Goal: Browse casually

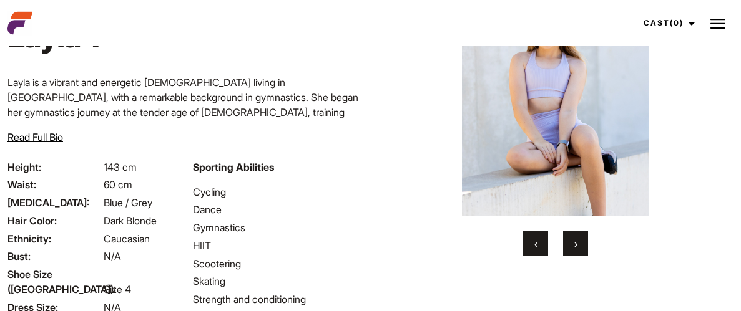
scroll to position [94, 0]
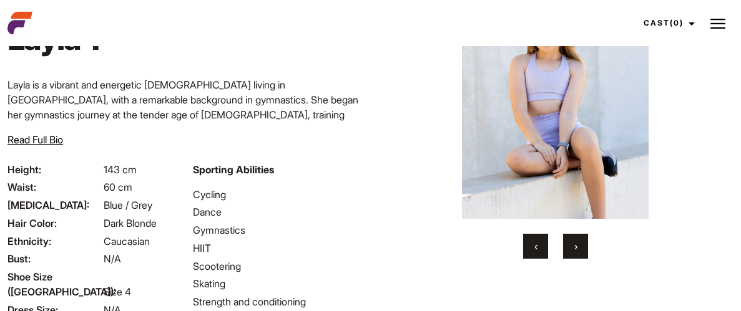
click at [579, 250] on button "›" at bounding box center [575, 246] width 25 height 25
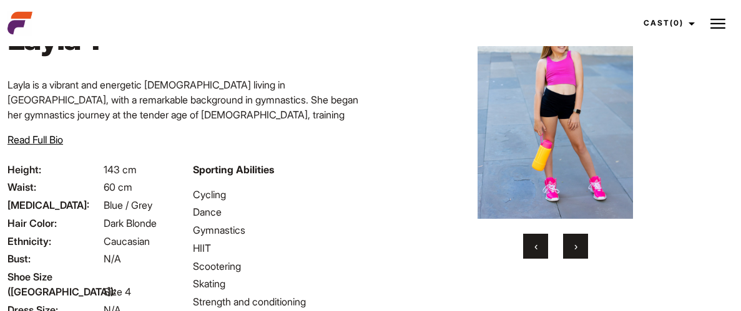
click at [579, 250] on button "›" at bounding box center [575, 246] width 25 height 25
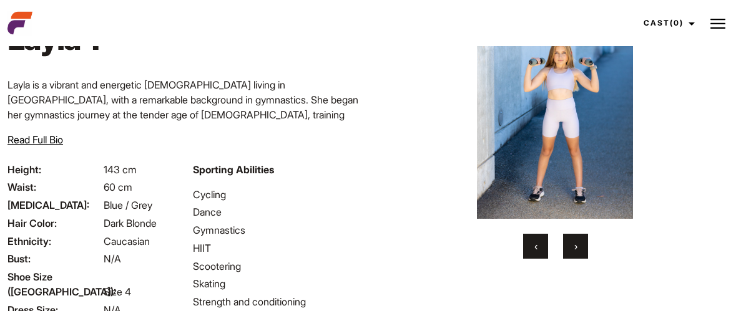
click at [579, 250] on button "›" at bounding box center [575, 246] width 25 height 25
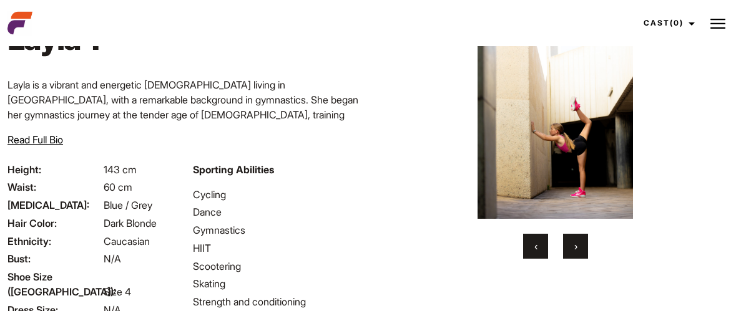
click at [579, 250] on button "›" at bounding box center [575, 246] width 25 height 25
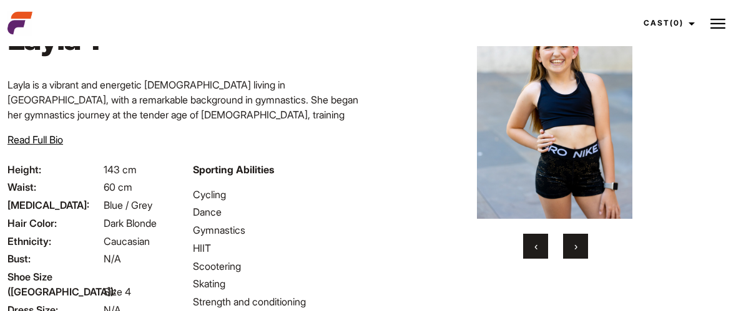
click at [579, 250] on button "›" at bounding box center [575, 246] width 25 height 25
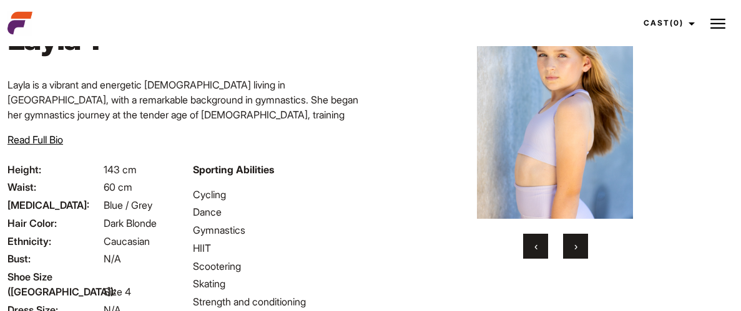
click at [579, 250] on button "›" at bounding box center [575, 246] width 25 height 25
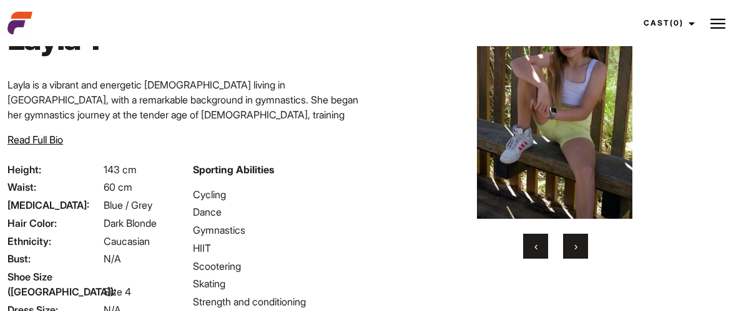
click at [579, 250] on button "›" at bounding box center [575, 246] width 25 height 25
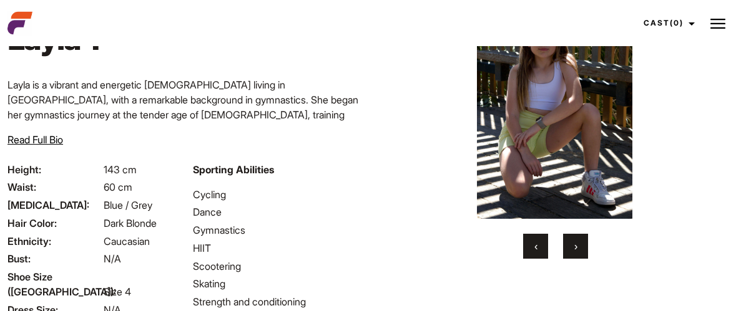
click at [579, 250] on button "›" at bounding box center [575, 246] width 25 height 25
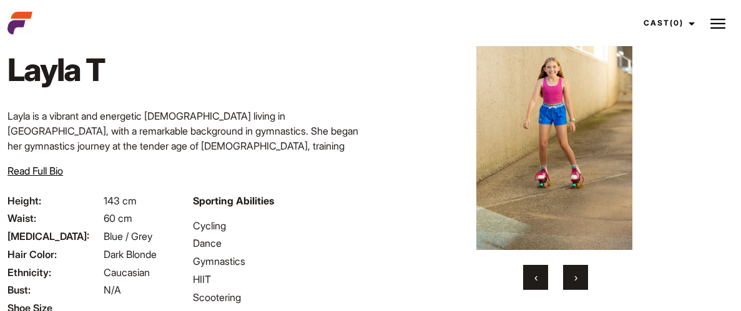
scroll to position [61, 0]
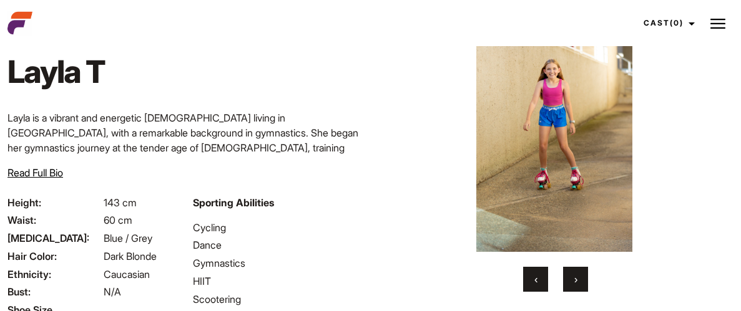
click at [525, 105] on img at bounding box center [554, 135] width 310 height 233
click at [529, 116] on img at bounding box center [554, 135] width 310 height 233
click at [571, 275] on button "›" at bounding box center [575, 279] width 25 height 25
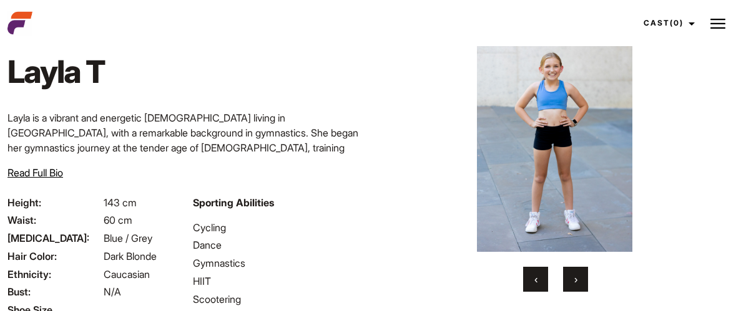
click at [535, 281] on span "‹" at bounding box center [535, 279] width 3 height 12
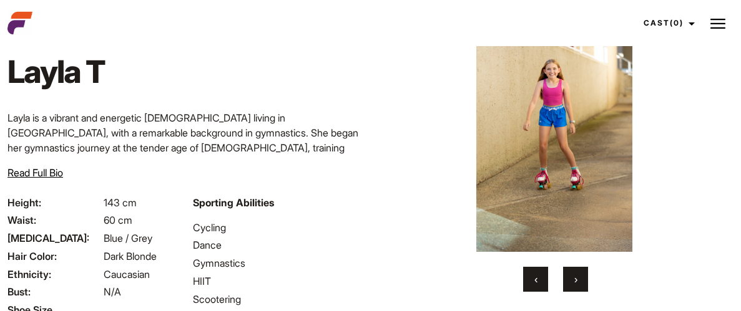
click at [535, 281] on span "‹" at bounding box center [535, 279] width 3 height 12
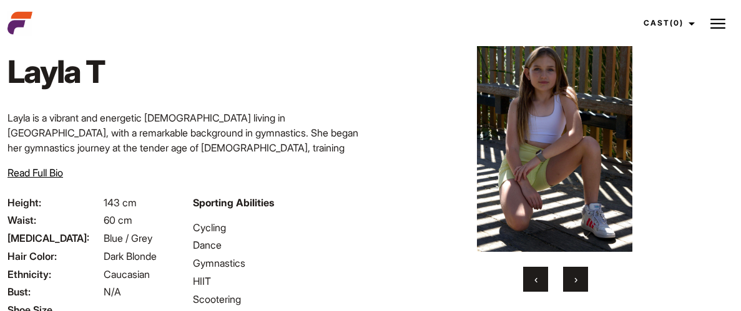
click at [535, 281] on span "‹" at bounding box center [535, 279] width 3 height 12
